Goal: Task Accomplishment & Management: Complete application form

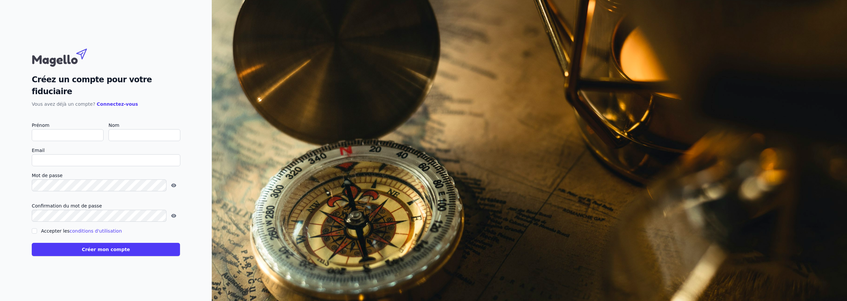
drag, startPoint x: 54, startPoint y: 131, endPoint x: 50, endPoint y: 128, distance: 5.5
click at [50, 129] on input "Prénom" at bounding box center [68, 135] width 72 height 12
type input "p"
checkbox input "false"
type input "Patrick"
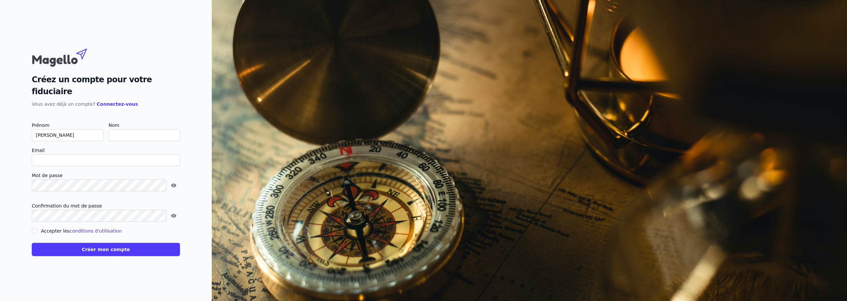
type input "FRANSSEN"
type input "PATRICK@FRANSSENASS.BE"
click at [143, 165] on form "Prénom Patrick Nom FRANSSEN Email PATRICK@FRANSSENASS.BE Mot de passe Confirmat…" at bounding box center [106, 188] width 148 height 135
click at [34, 229] on input "Accepter les conditions d'utilisation" at bounding box center [34, 231] width 5 height 5
checkbox input "true"
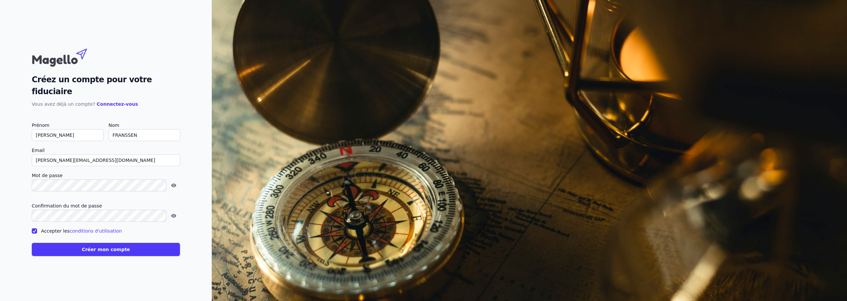
click at [97, 244] on button "Créer mon compte" at bounding box center [106, 249] width 148 height 13
type input "patrick@franssenass.be"
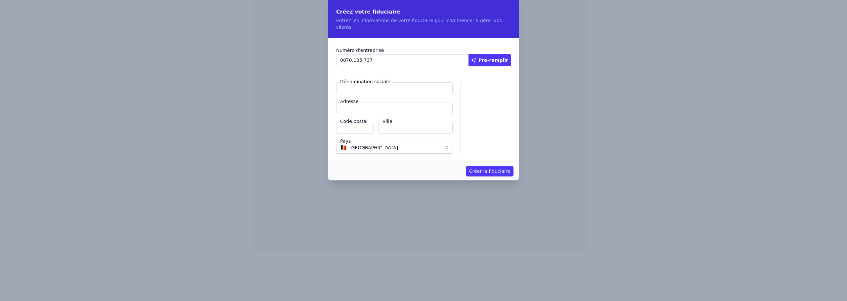
type input "0870.105.737"
click at [362, 82] on input "Dénomination sociale" at bounding box center [394, 88] width 116 height 12
type input "FRANSSEN Associés"
type input "Place Félix Govaert 6"
type input "1160"
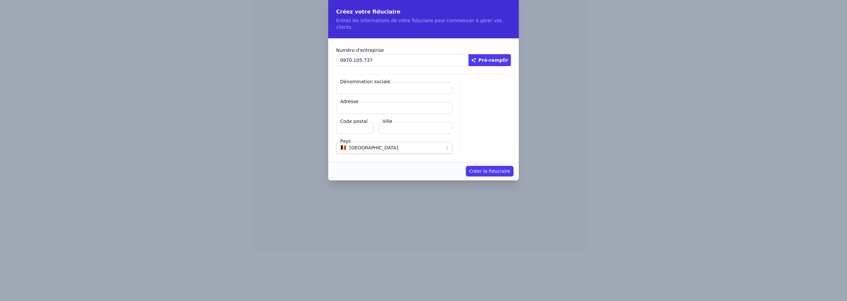
type input "Bruxelles"
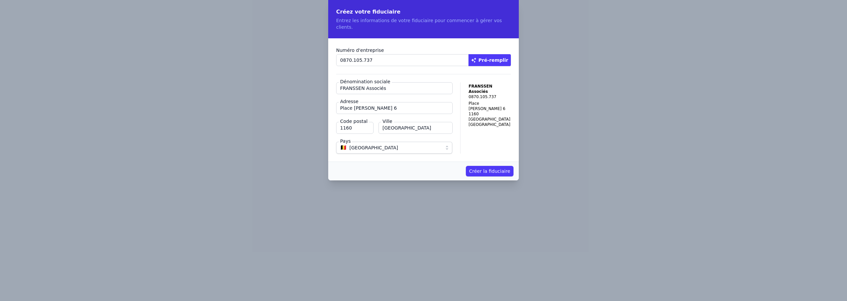
click at [485, 166] on button "Créer la fiduciaire" at bounding box center [490, 171] width 48 height 11
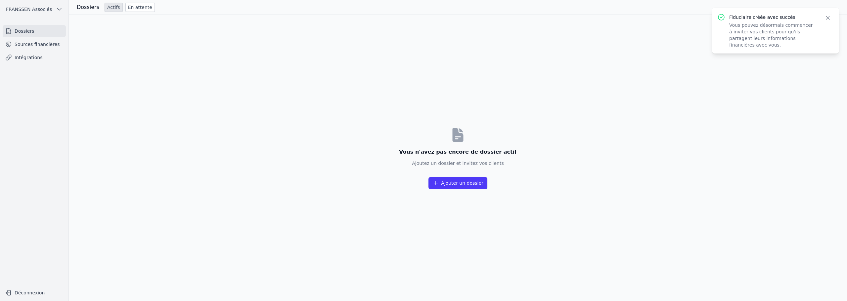
click at [449, 183] on button "Ajouter un dossier" at bounding box center [457, 183] width 59 height 12
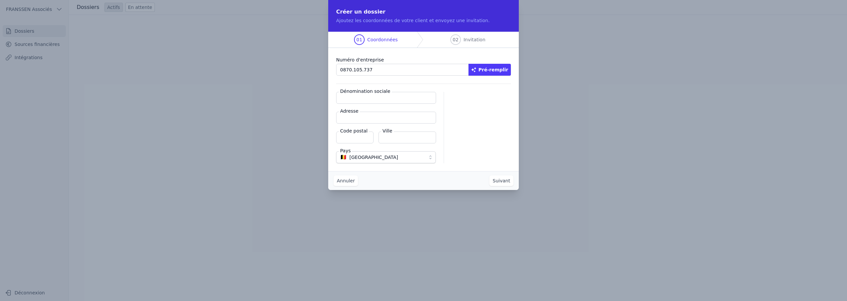
type input "0870.105.737"
click at [500, 69] on button "Pré-remplir" at bounding box center [489, 70] width 42 height 12
type input "[PERSON_NAME] & ASSOCIES SRL"
type input "Place Félix Govaert 6"
type input "1160"
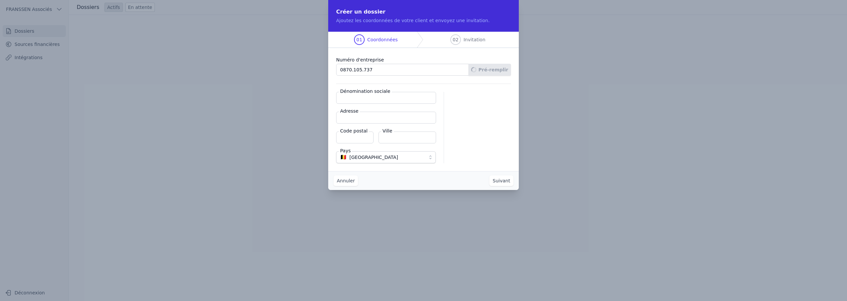
type input "Auderghem"
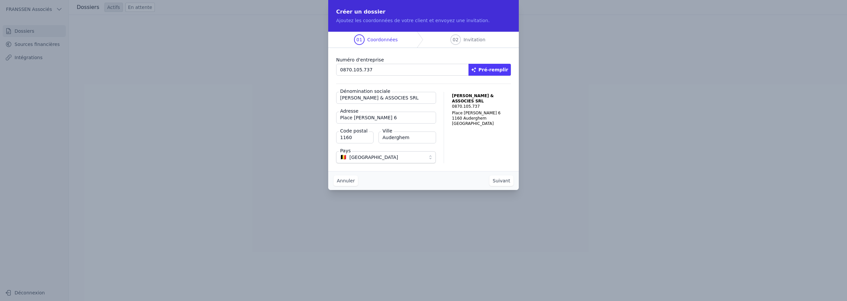
click at [504, 184] on button "Suivant" at bounding box center [501, 181] width 24 height 11
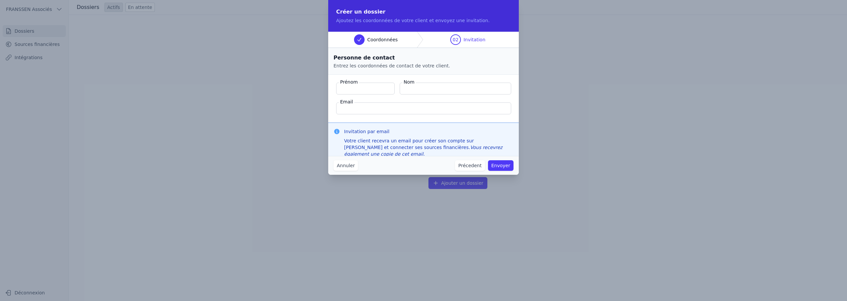
click at [362, 90] on input "Prénom" at bounding box center [365, 89] width 59 height 12
type input "Patrick"
type input "FRANSSEN"
type input "PATRICK@FRANSSENASS.BE"
click at [506, 165] on button "Envoyer" at bounding box center [500, 165] width 25 height 11
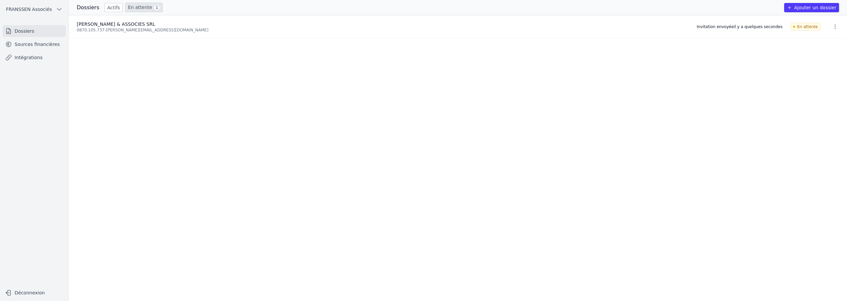
click at [786, 243] on ul "FRANSSEN & ASSOCIES SRL 0870.105.737 - patrick@franssenass.be Invitation envoyé…" at bounding box center [458, 158] width 778 height 286
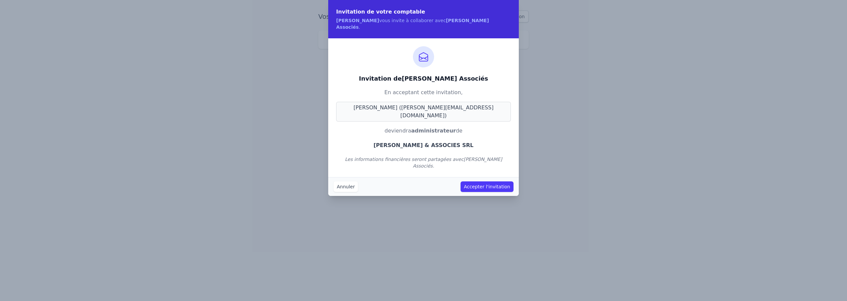
click at [481, 182] on button "Accepter l'invitation" at bounding box center [486, 187] width 53 height 11
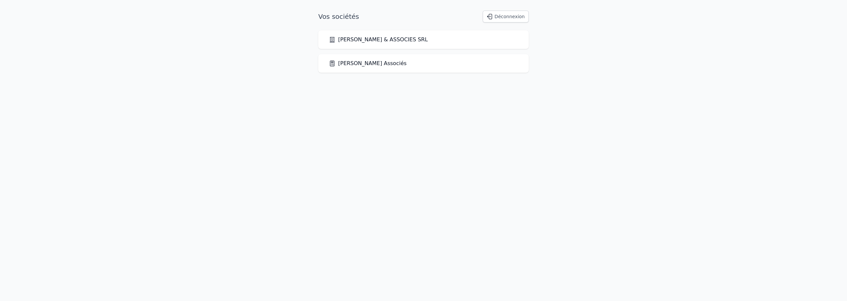
click at [332, 39] on icon at bounding box center [332, 39] width 7 height 7
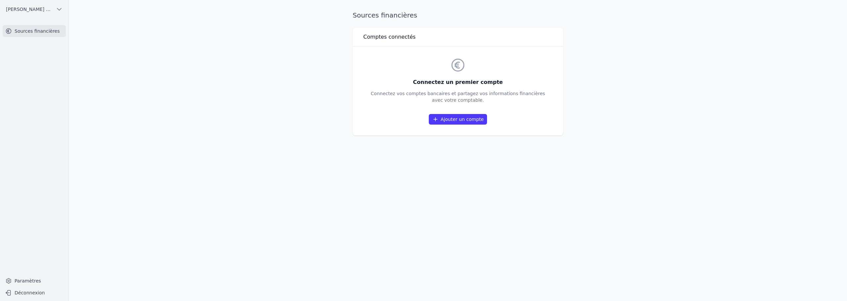
click at [468, 120] on link "Ajouter un compte" at bounding box center [458, 119] width 58 height 11
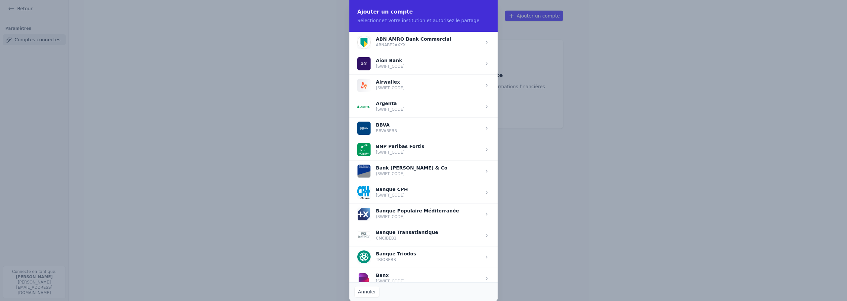
click at [393, 149] on span "button" at bounding box center [423, 149] width 148 height 21
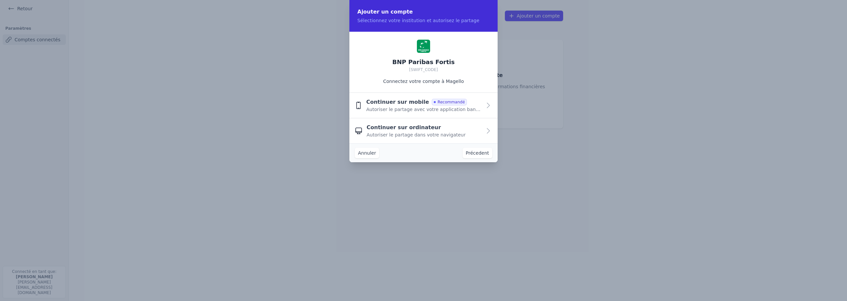
click at [363, 151] on button "Annuler" at bounding box center [367, 153] width 24 height 11
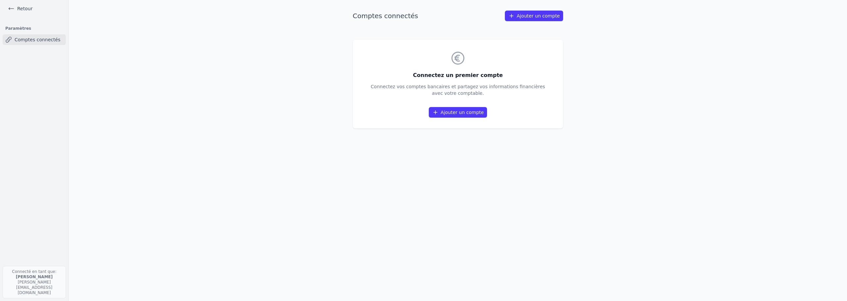
click at [457, 111] on link "Ajouter un compte" at bounding box center [458, 112] width 58 height 11
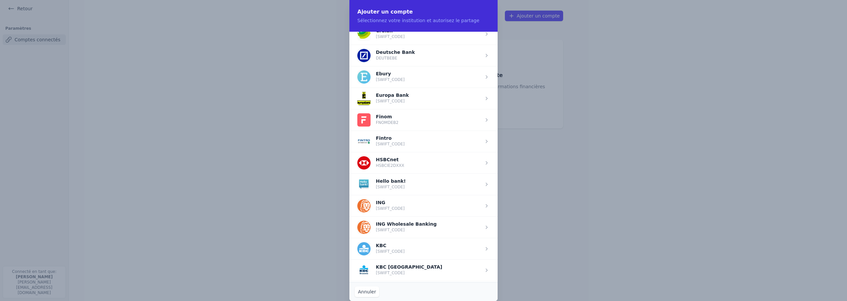
scroll to position [364, 0]
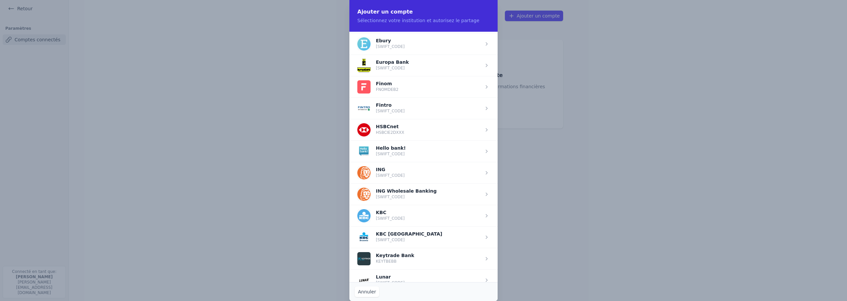
click at [402, 108] on span "button" at bounding box center [423, 108] width 148 height 21
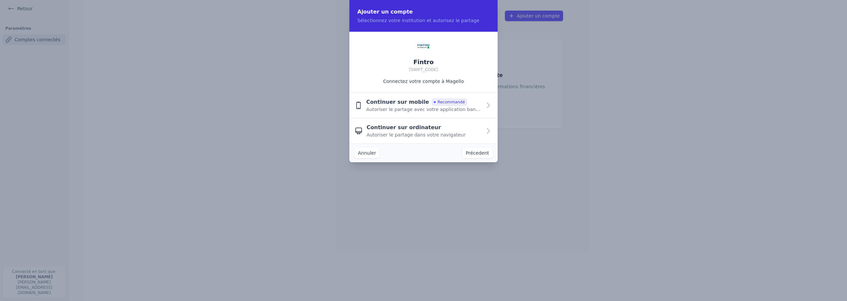
scroll to position [0, 0]
click at [484, 106] on button "Continuer sur mobile Recommandé Autoriser le partage avec votre application ban…" at bounding box center [423, 105] width 148 height 25
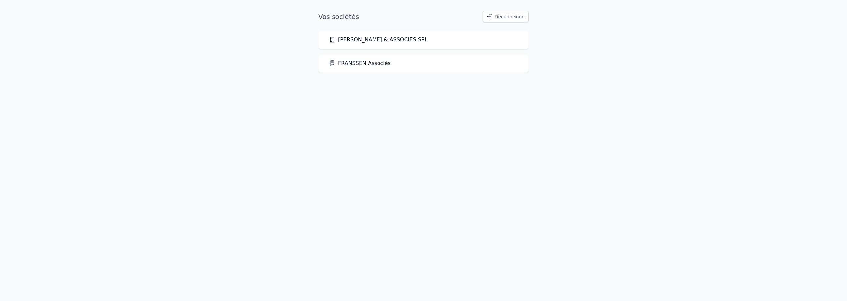
click at [333, 64] on icon at bounding box center [332, 63] width 7 height 7
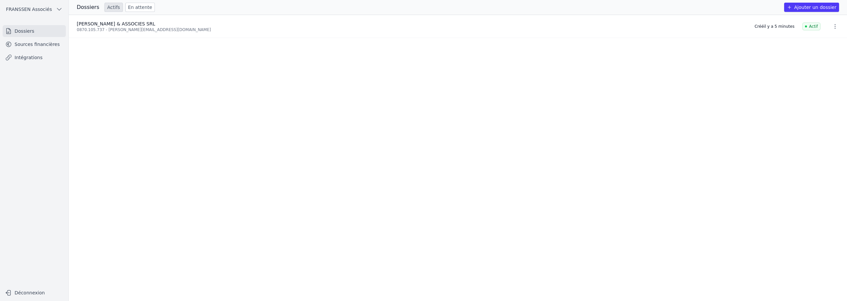
click at [23, 58] on link "Intégrations" at bounding box center [34, 58] width 63 height 12
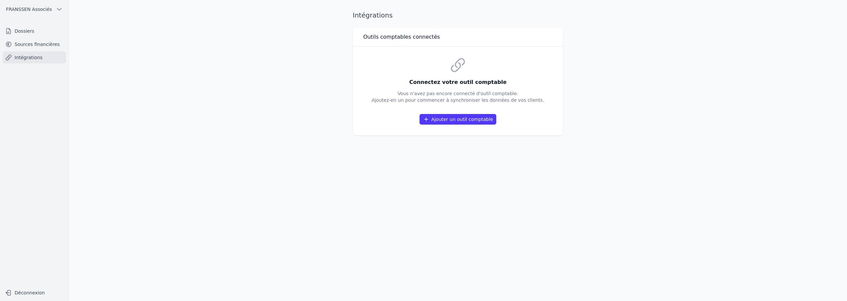
click at [464, 120] on button "Ajouter un outil comptable" at bounding box center [457, 119] width 77 height 11
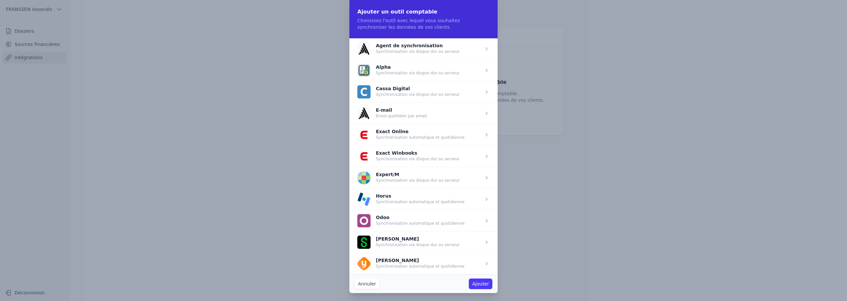
click at [400, 196] on span "button" at bounding box center [423, 199] width 148 height 21
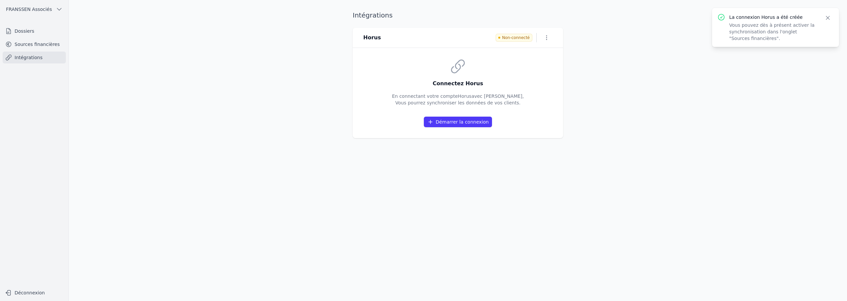
click at [460, 122] on button "Démarrer la connexion" at bounding box center [458, 122] width 68 height 11
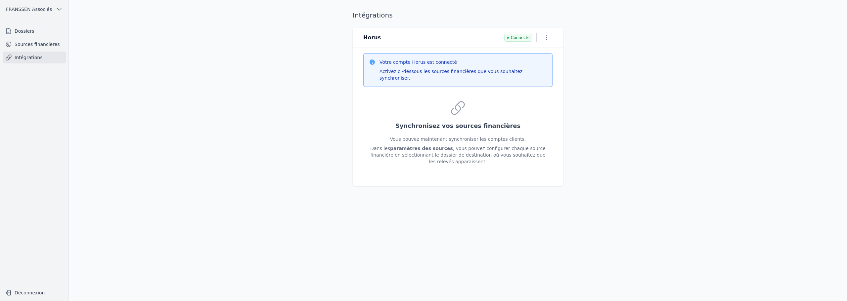
click at [34, 44] on link "Sources financières" at bounding box center [34, 44] width 63 height 12
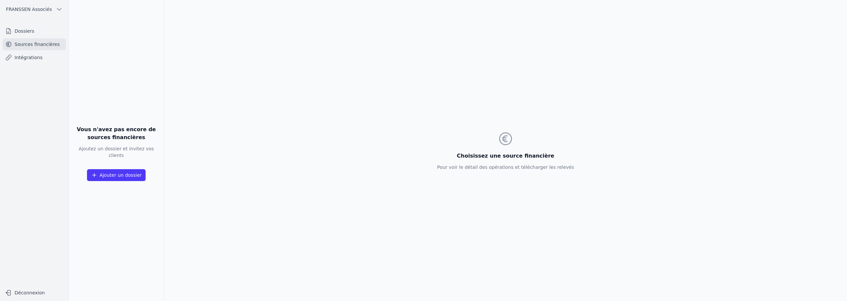
click at [21, 30] on link "Dossiers" at bounding box center [34, 31] width 63 height 12
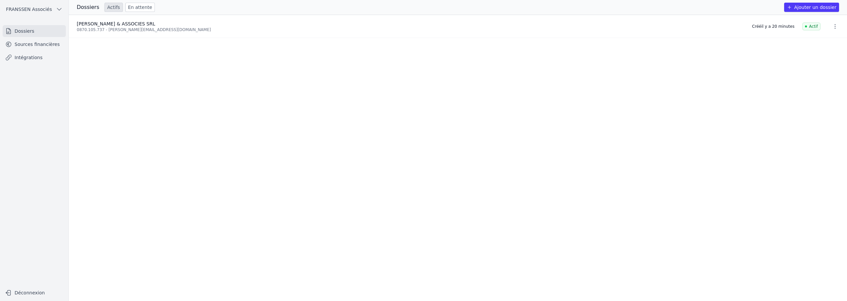
click at [38, 43] on link "Sources financières" at bounding box center [34, 44] width 63 height 12
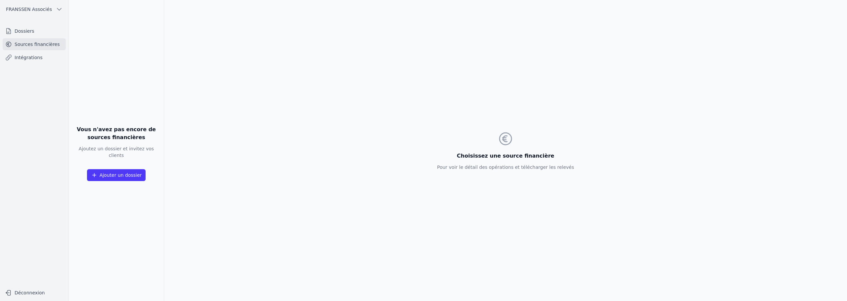
click at [25, 57] on link "Intégrations" at bounding box center [34, 58] width 63 height 12
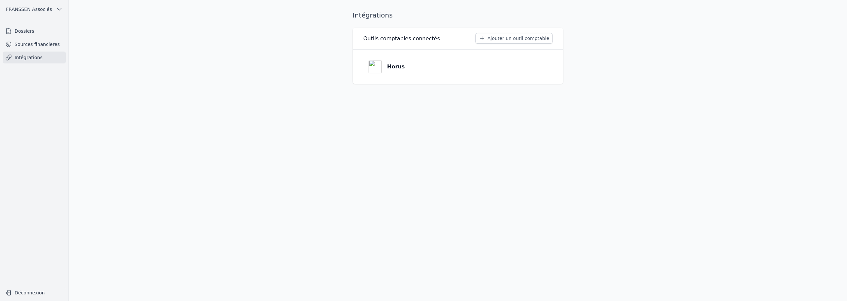
click at [23, 45] on link "Sources financières" at bounding box center [34, 44] width 63 height 12
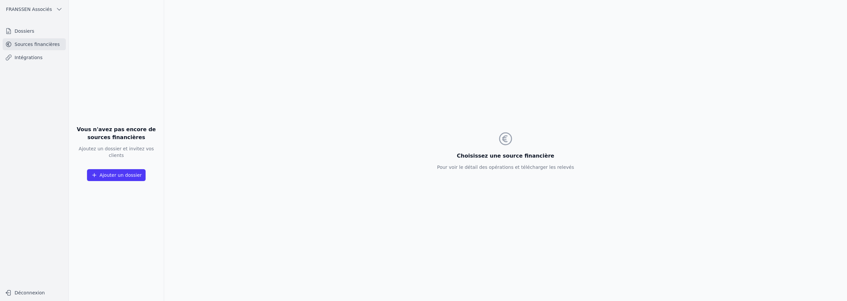
click at [44, 44] on link "Sources financières" at bounding box center [34, 44] width 63 height 12
